Goal: Task Accomplishment & Management: Manage account settings

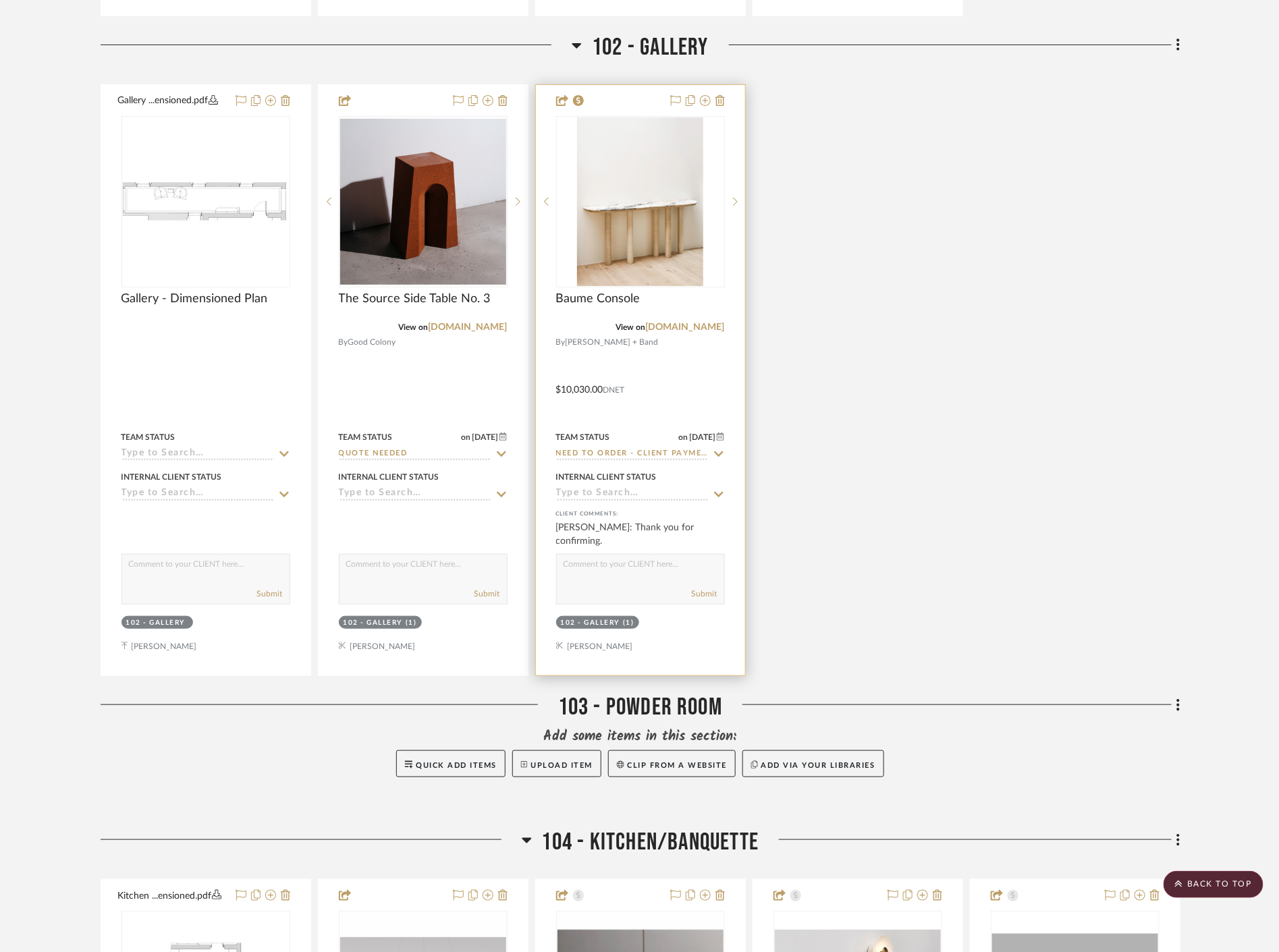
scroll to position [2024, 0]
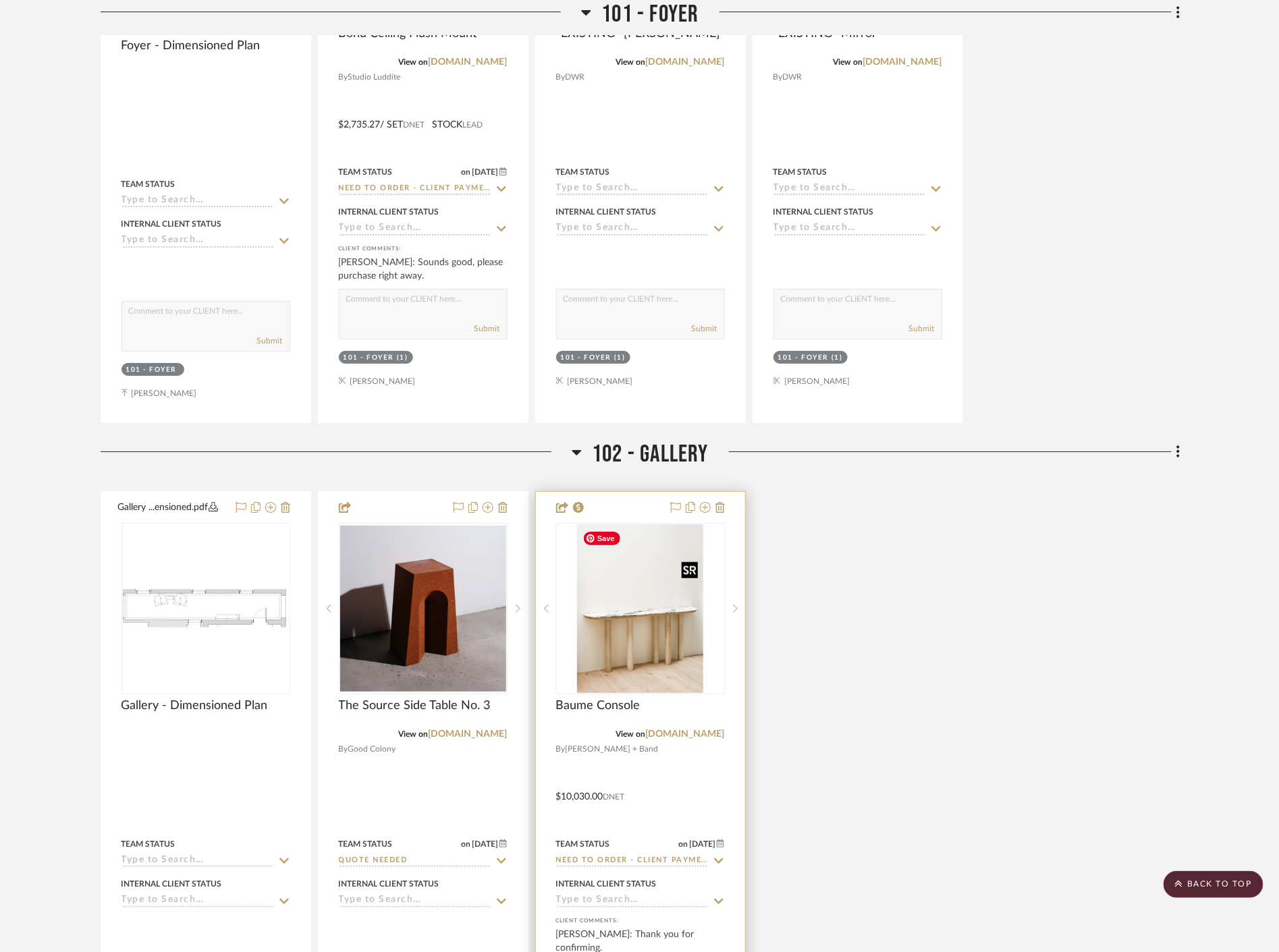
click at [651, 587] on img "0" at bounding box center [640, 608] width 126 height 169
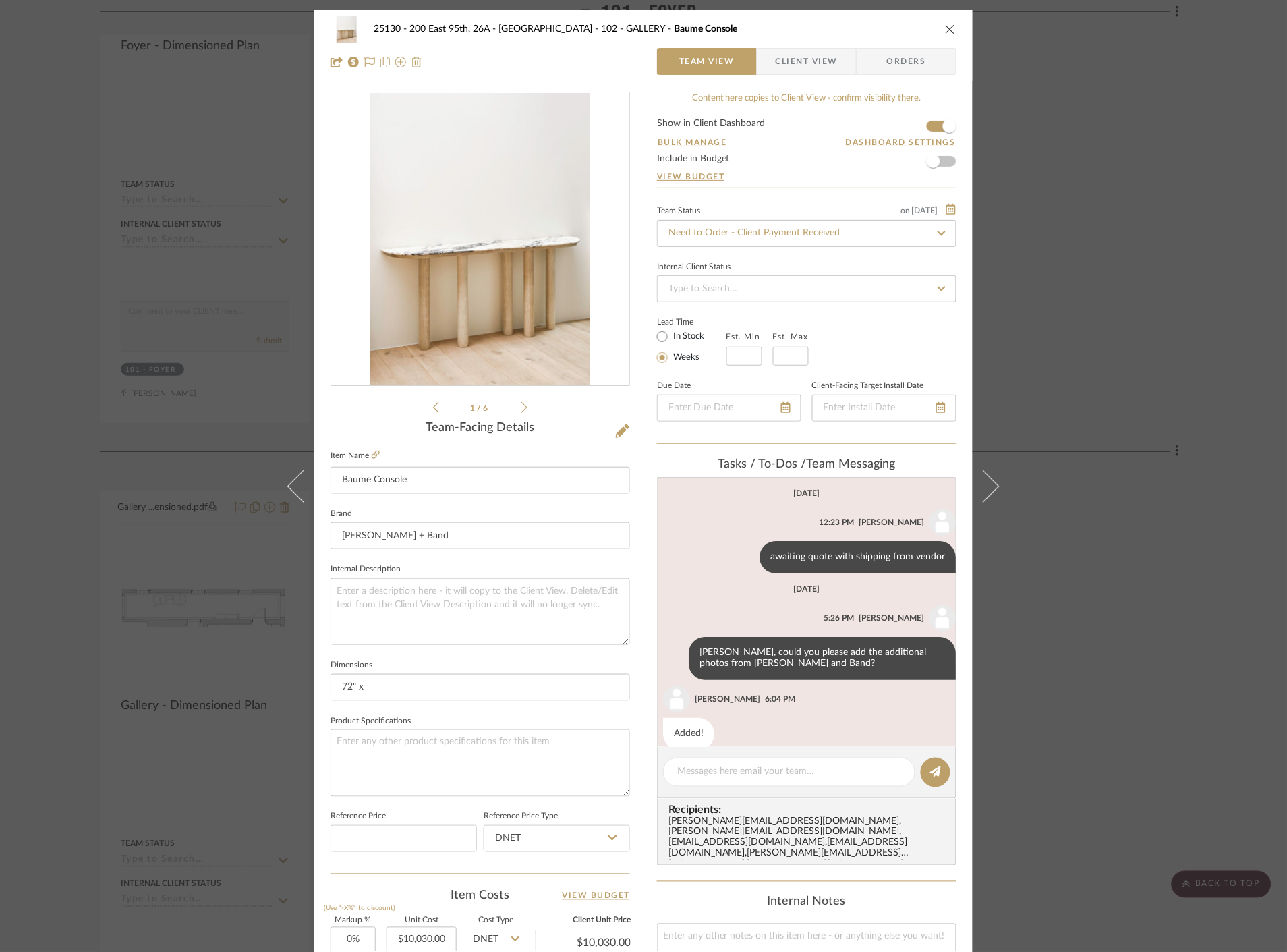
scroll to position [19, 0]
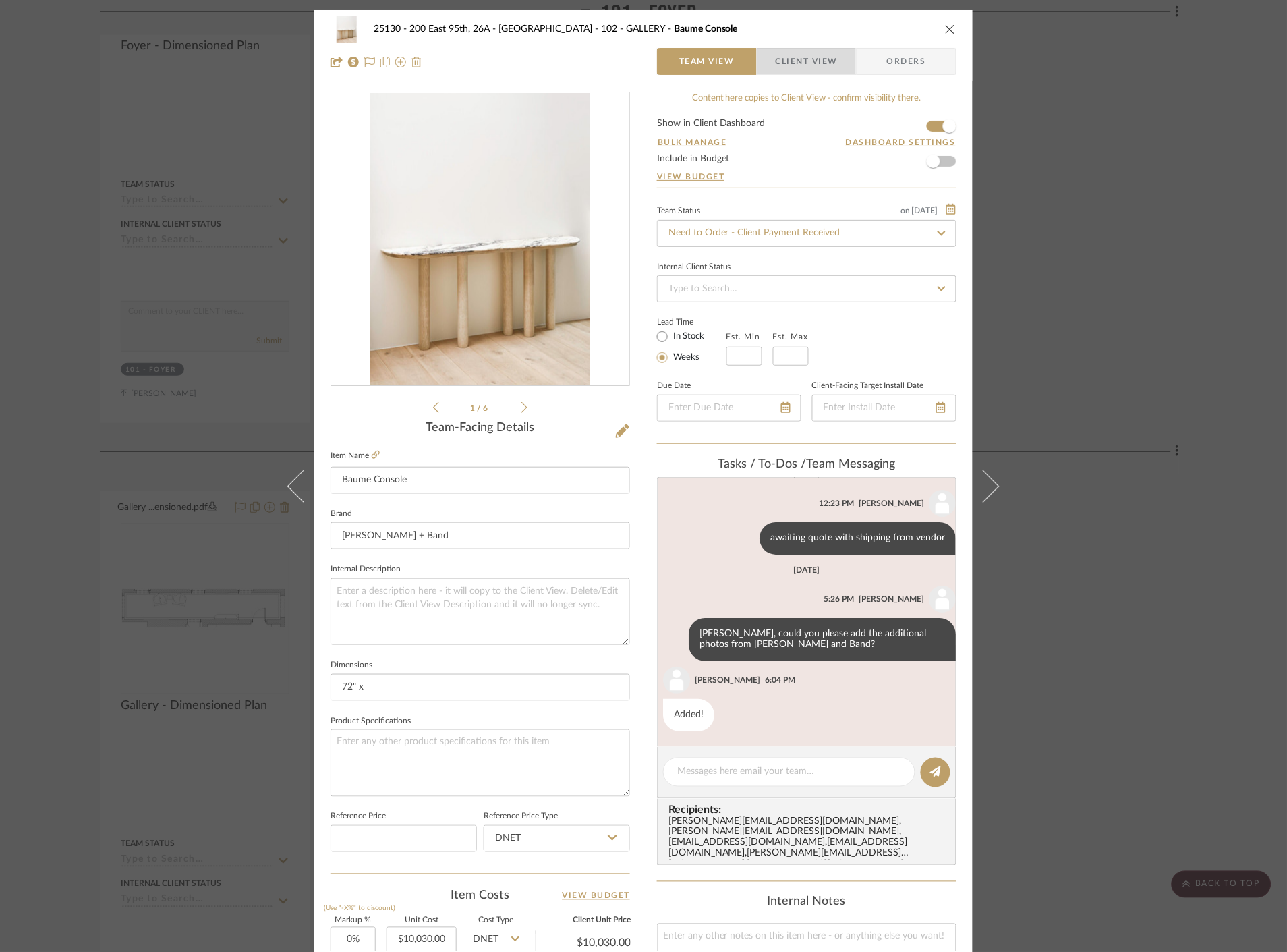
click at [805, 57] on span "Client View" at bounding box center [807, 61] width 62 height 27
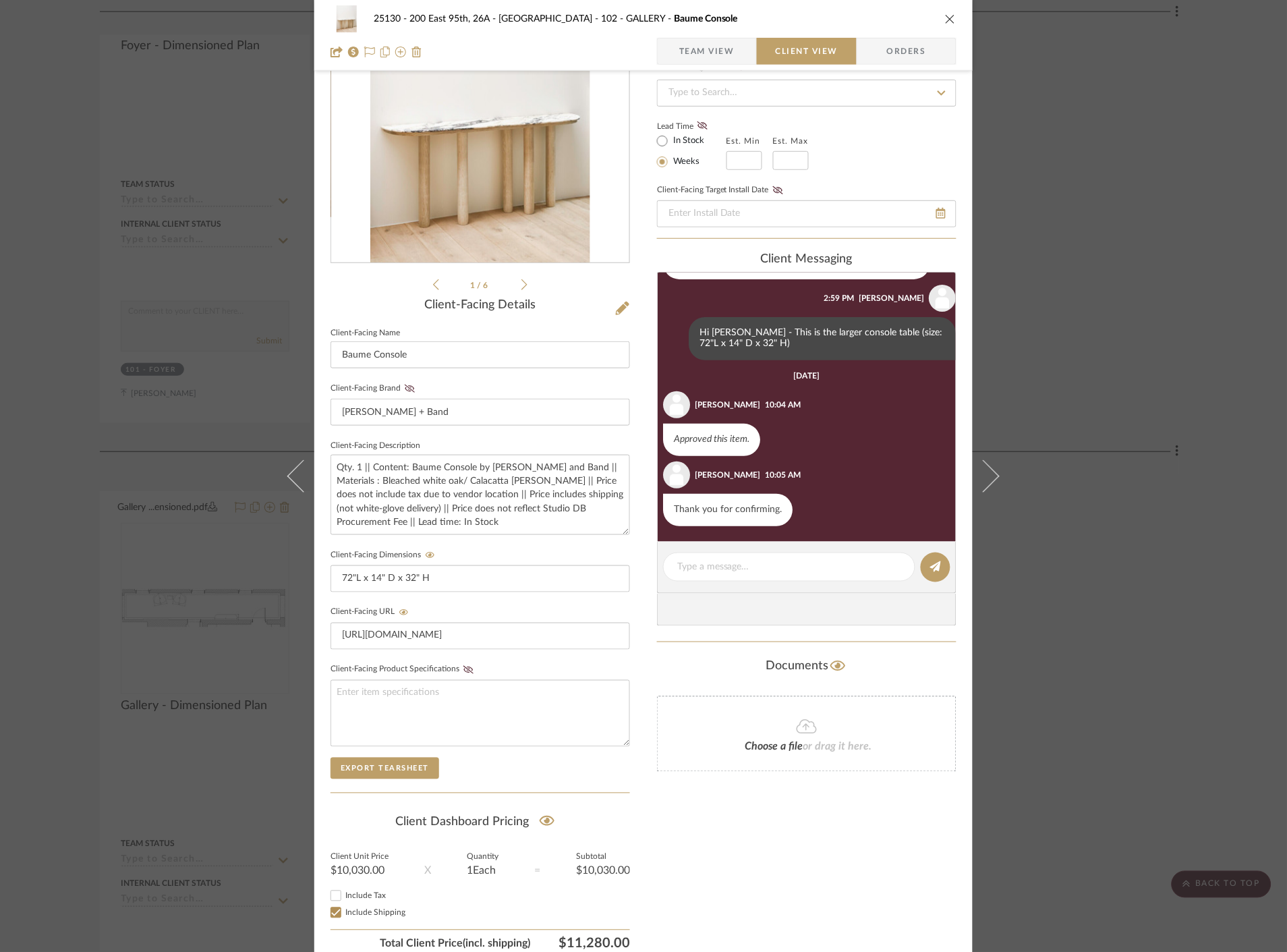
scroll to position [182, 0]
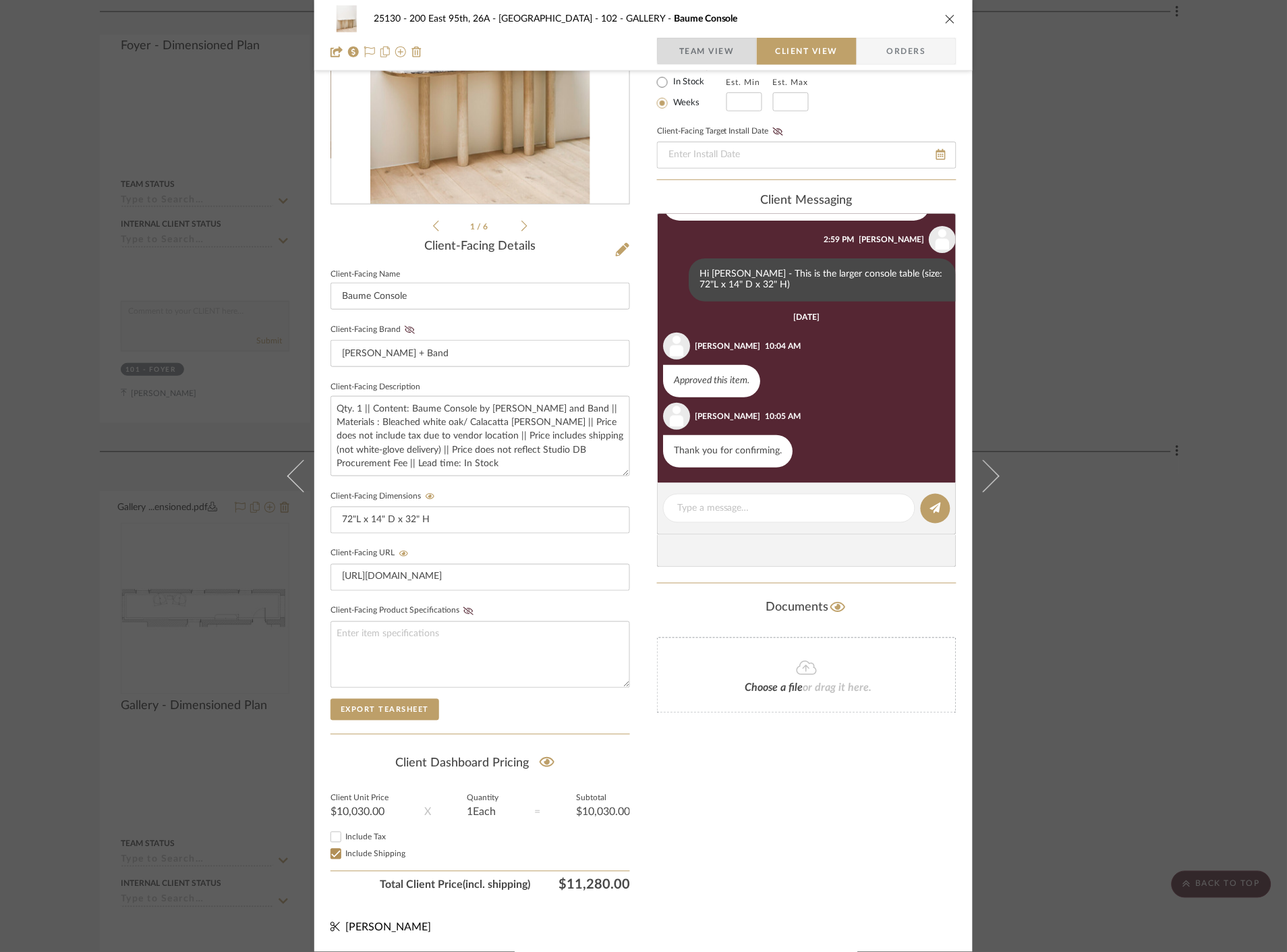
click at [723, 46] on span "Team View" at bounding box center [707, 51] width 55 height 27
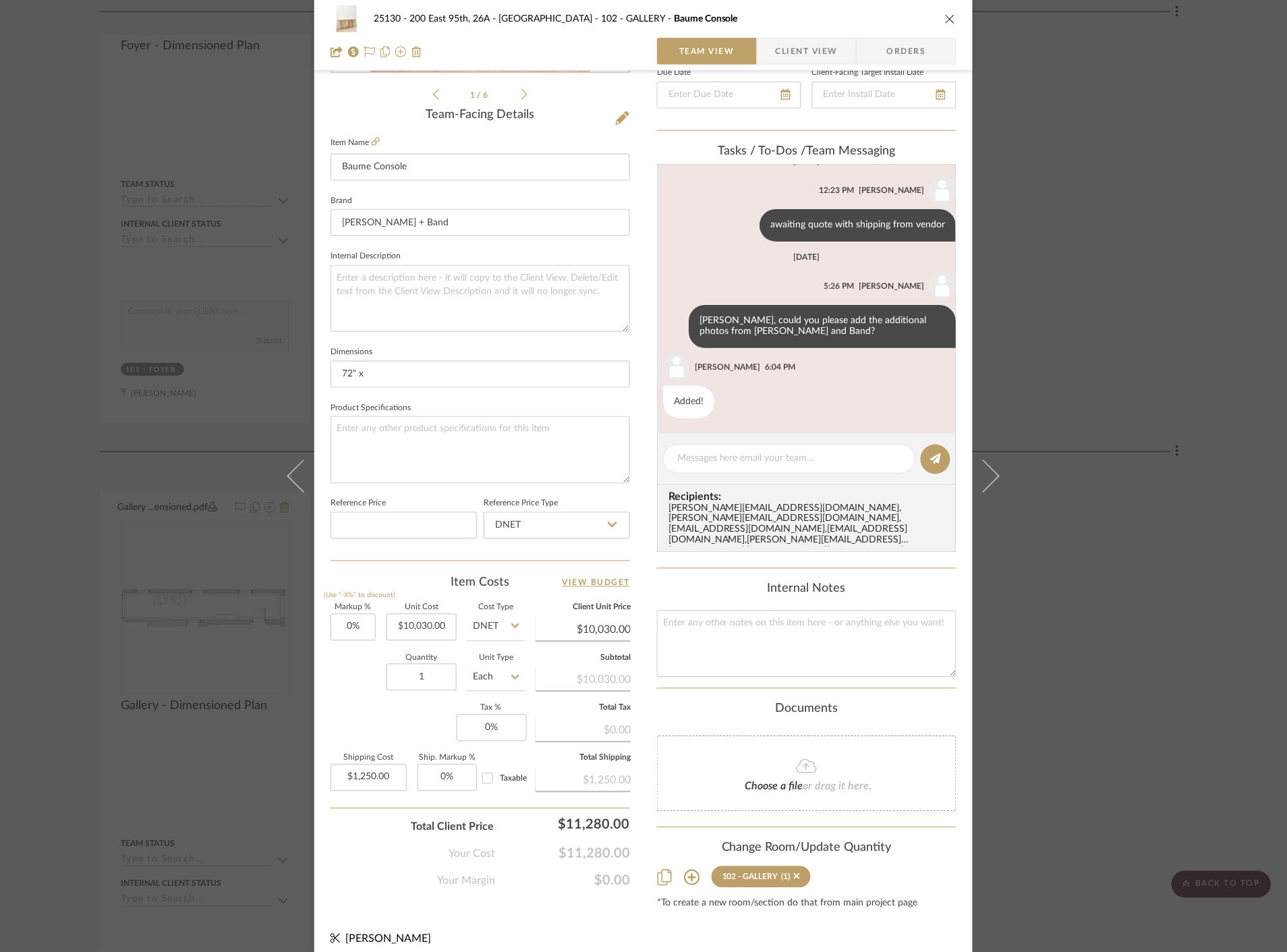
scroll to position [325, 0]
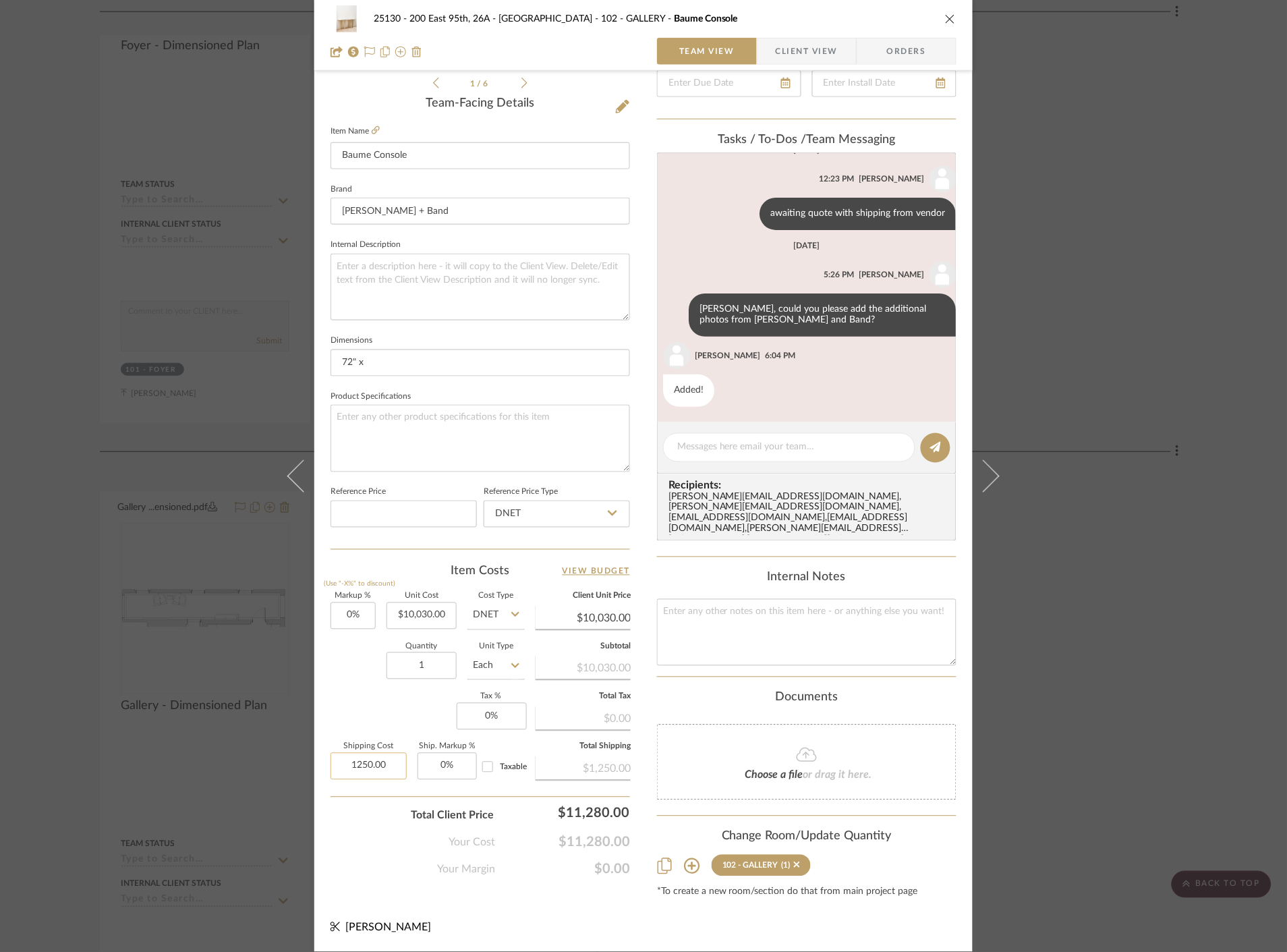
click at [383, 764] on input "1250.00" at bounding box center [369, 766] width 76 height 27
type input "$1.00"
click at [511, 901] on div "25130 - 200 East 95th, 26A - Kosheleva 102 - GALLERY Baume Console Team View Cl…" at bounding box center [644, 319] width 659 height 1266
click at [371, 763] on input "1.00" at bounding box center [369, 766] width 76 height 27
type input "$1,250.00"
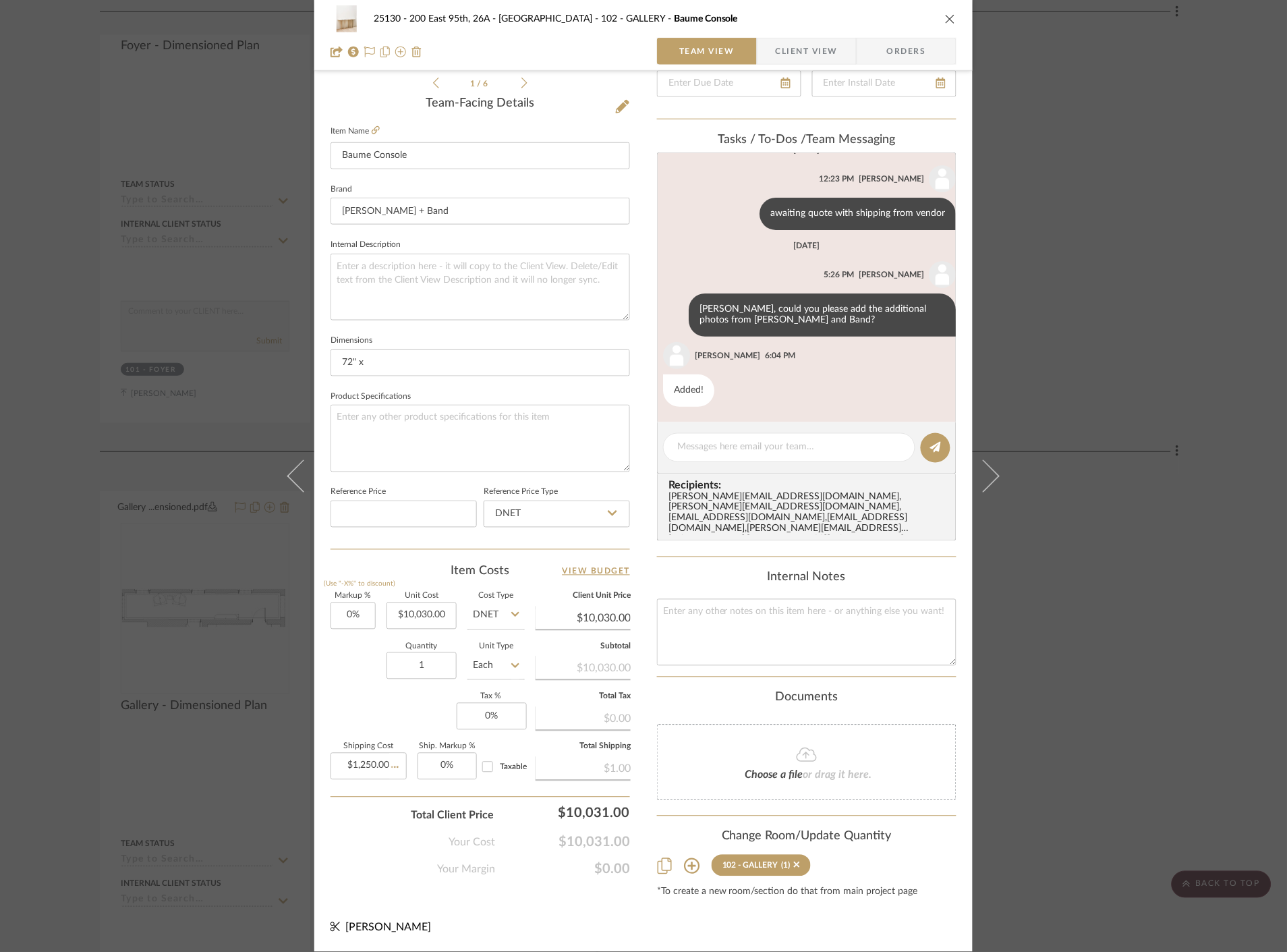
click at [511, 885] on div "1 / 6 Team-Facing Details Item Name Baume Console Brand [PERSON_NAME] + Band In…" at bounding box center [480, 332] width 300 height 1130
drag, startPoint x: 1110, startPoint y: 260, endPoint x: 974, endPoint y: 220, distance: 141.8
click at [1111, 263] on div "25130 - 200 East 95th, 26A - Kosheleva 102 - GALLERY Baume Console Team View Cl…" at bounding box center [644, 476] width 1287 height 952
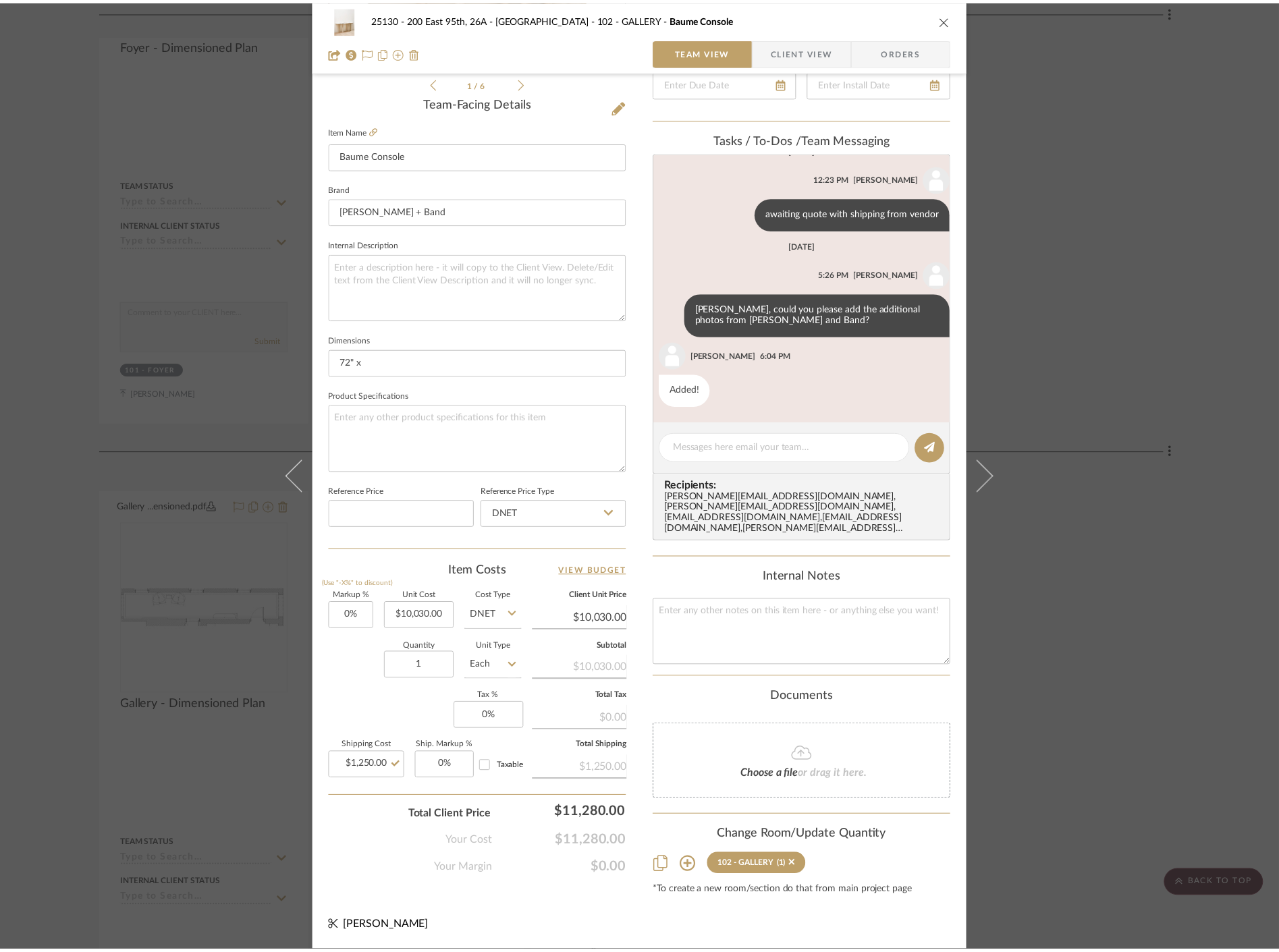
scroll to position [2024, 0]
